Goal: Ask a question

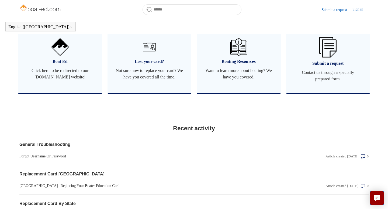
scroll to position [335, 0]
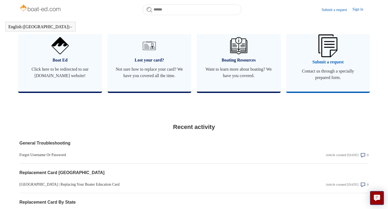
click at [325, 61] on span "Submit a request" at bounding box center [328, 62] width 68 height 6
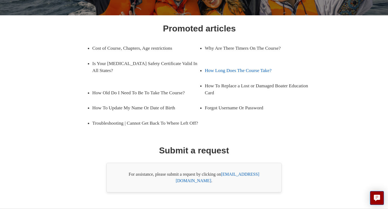
scroll to position [81, 0]
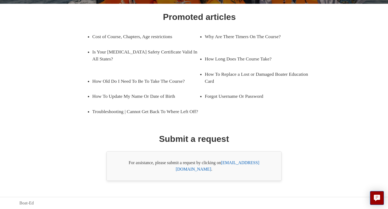
click at [246, 169] on link "[EMAIL_ADDRESS][DOMAIN_NAME]" at bounding box center [217, 166] width 83 height 11
click at [265, 152] on div "Promoted articles Cost of Course, Chapters, Age restrictions Why Are There Time…" at bounding box center [194, 95] width 314 height 171
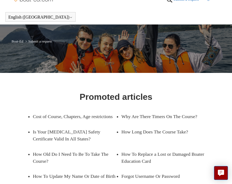
scroll to position [0, 0]
